Goal: Task Accomplishment & Management: Manage account settings

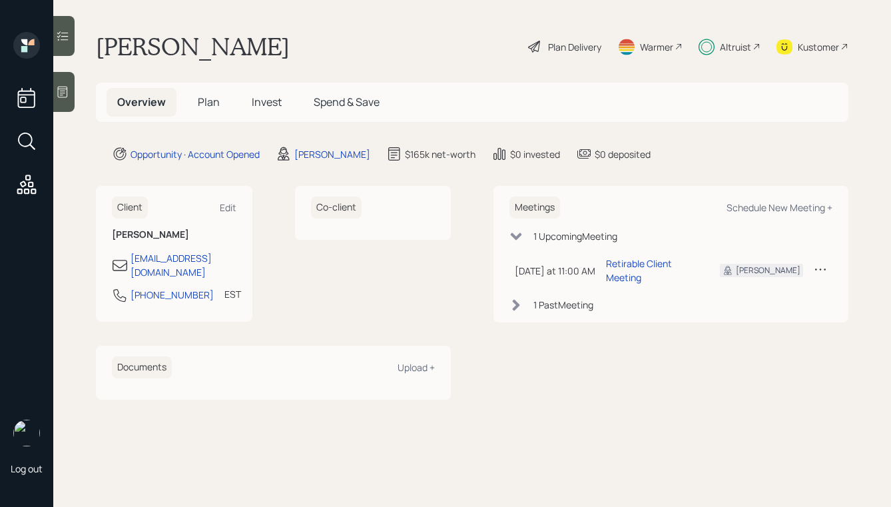
click at [214, 112] on h5 "Plan" at bounding box center [208, 102] width 43 height 29
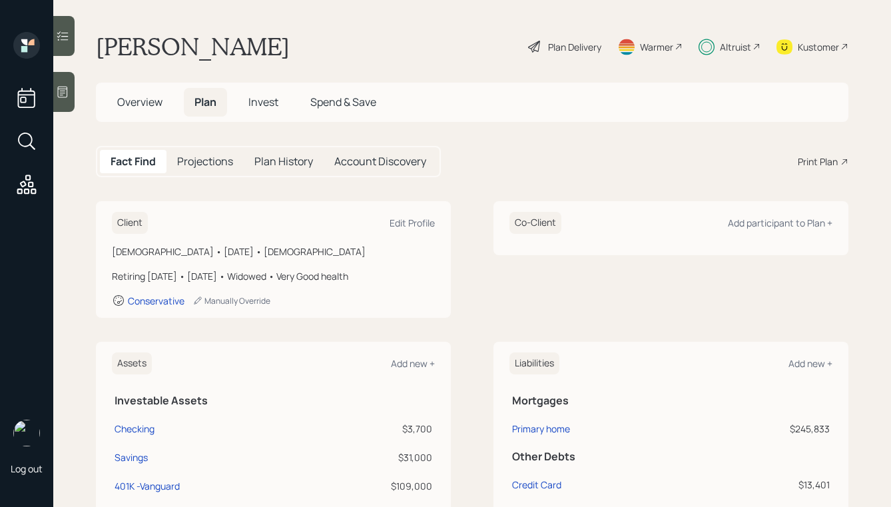
click at [266, 103] on span "Invest" at bounding box center [263, 102] width 30 height 15
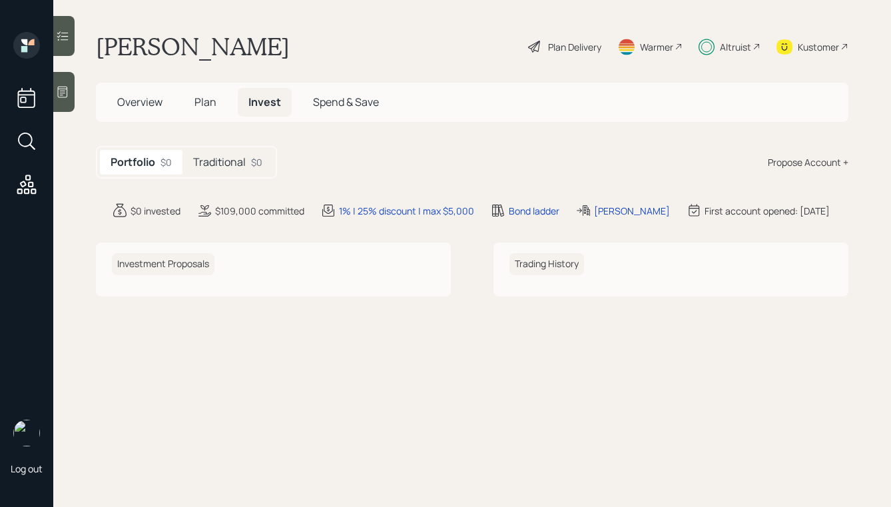
click at [212, 158] on h5 "Traditional" at bounding box center [219, 162] width 53 height 13
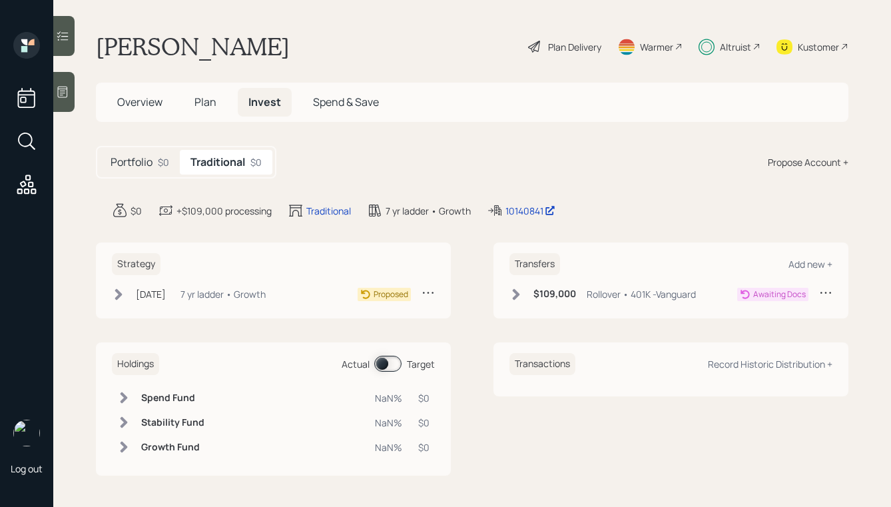
click at [117, 296] on icon at bounding box center [118, 293] width 7 height 11
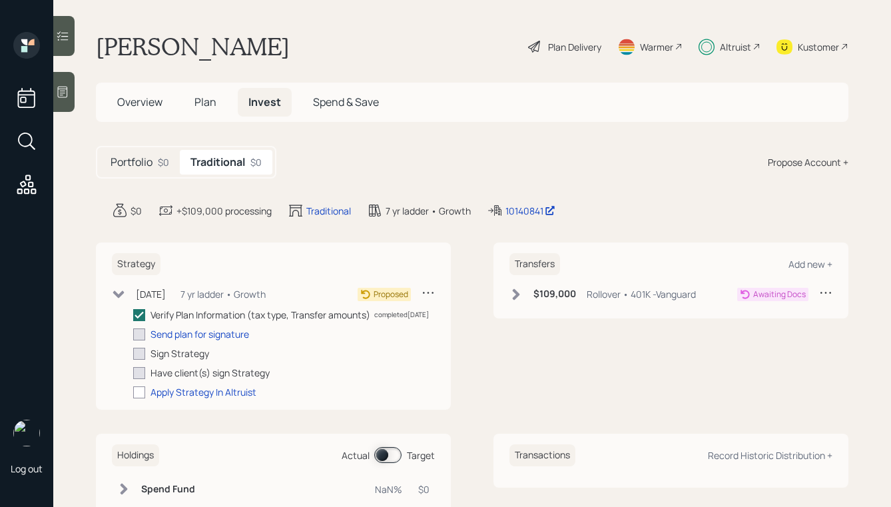
click at [516, 288] on icon at bounding box center [515, 294] width 13 height 13
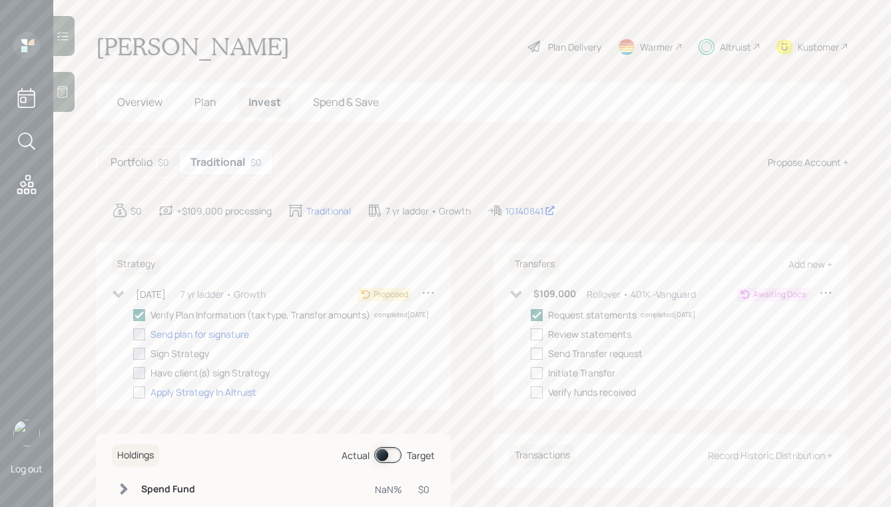
click at [516, 290] on icon at bounding box center [515, 294] width 13 height 13
